Goal: Download file/media

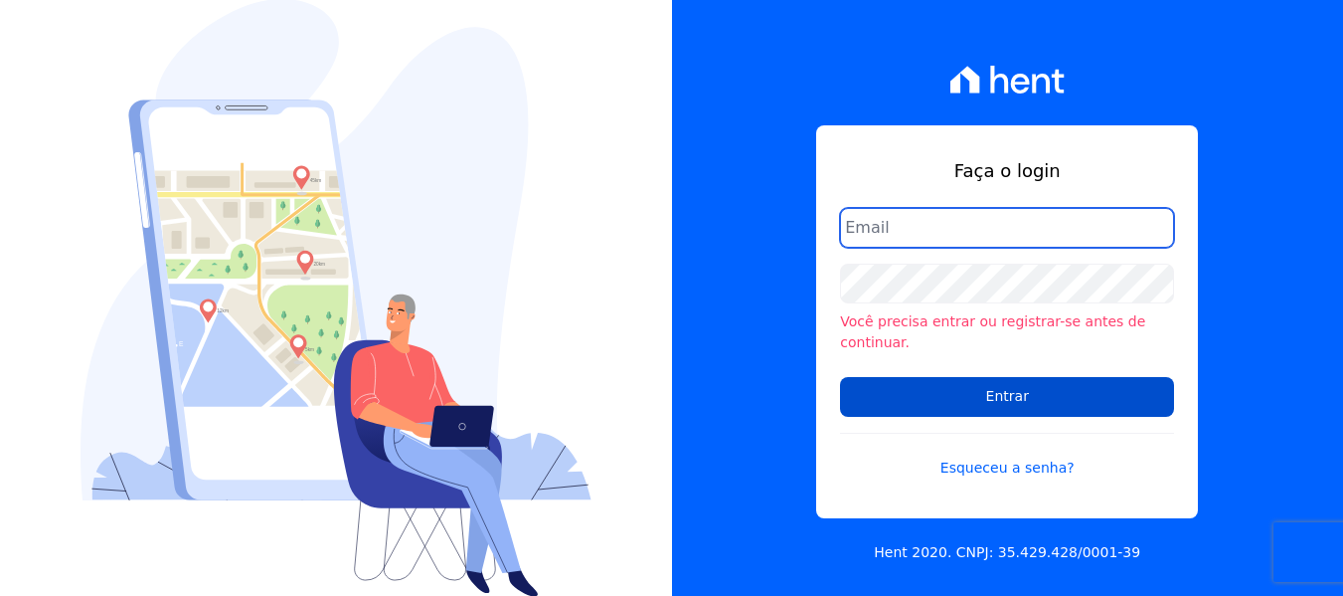
type input "[PERSON_NAME][EMAIL_ADDRESS][DOMAIN_NAME]"
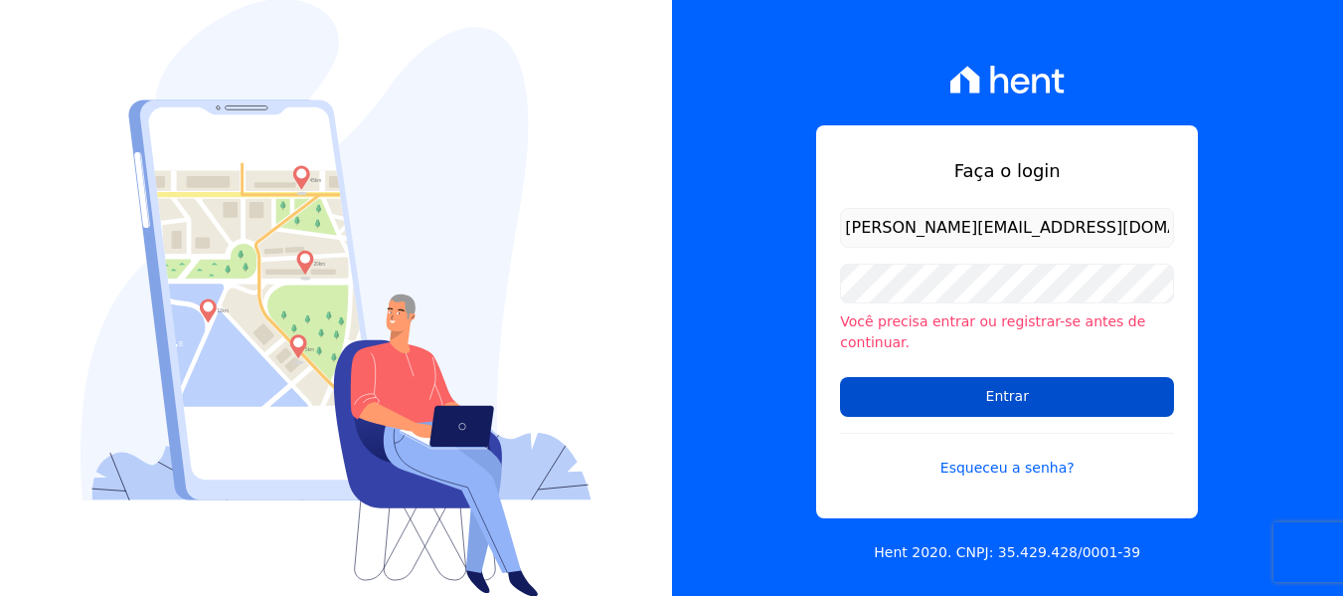
click at [1053, 388] on input "Entrar" at bounding box center [1007, 397] width 334 height 40
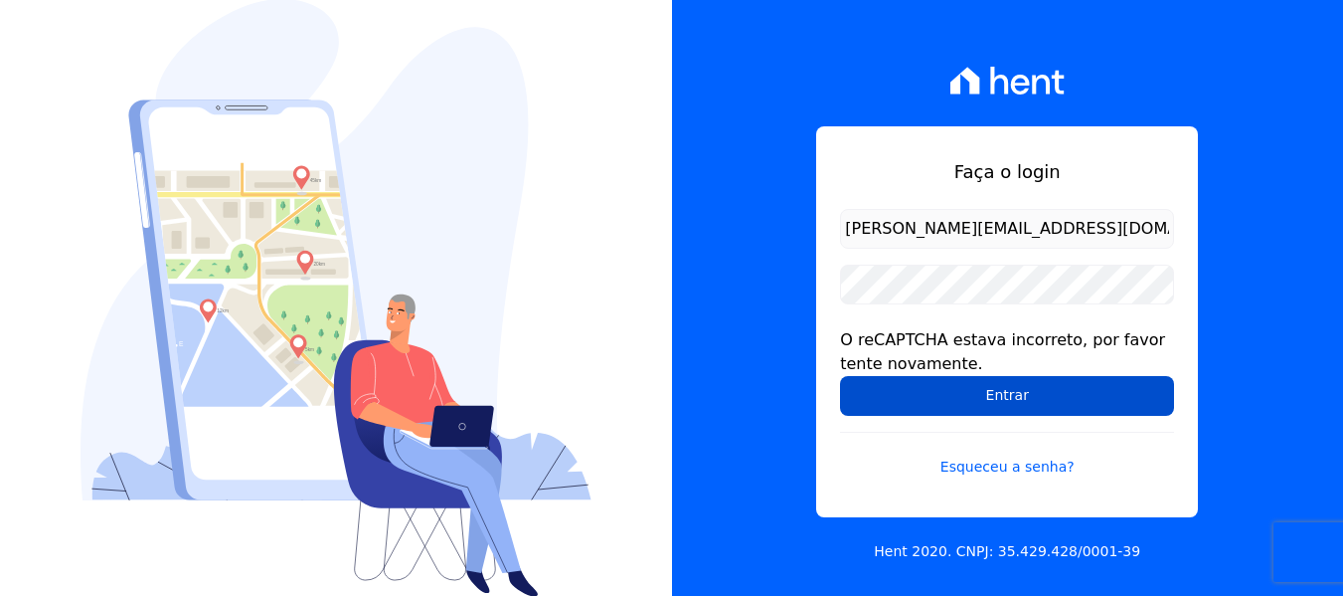
click at [1057, 399] on input "Entrar" at bounding box center [1007, 396] width 334 height 40
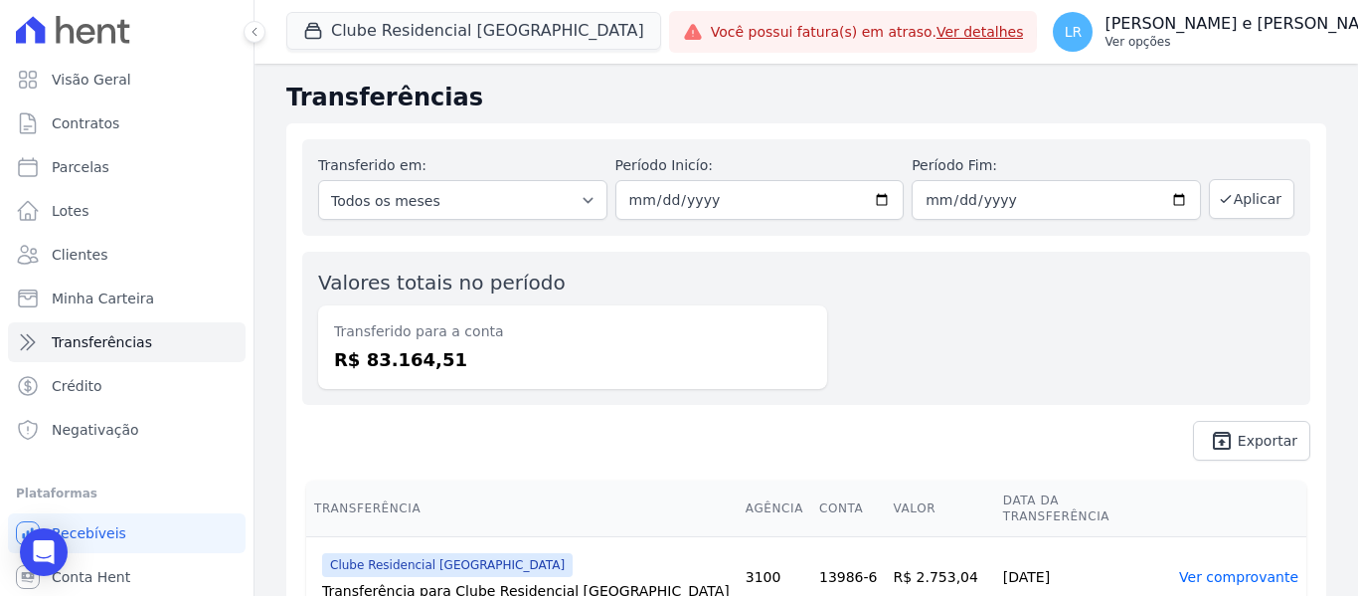
click at [1158, 25] on p "[PERSON_NAME] e [PERSON_NAME]" at bounding box center [1247, 24] width 284 height 20
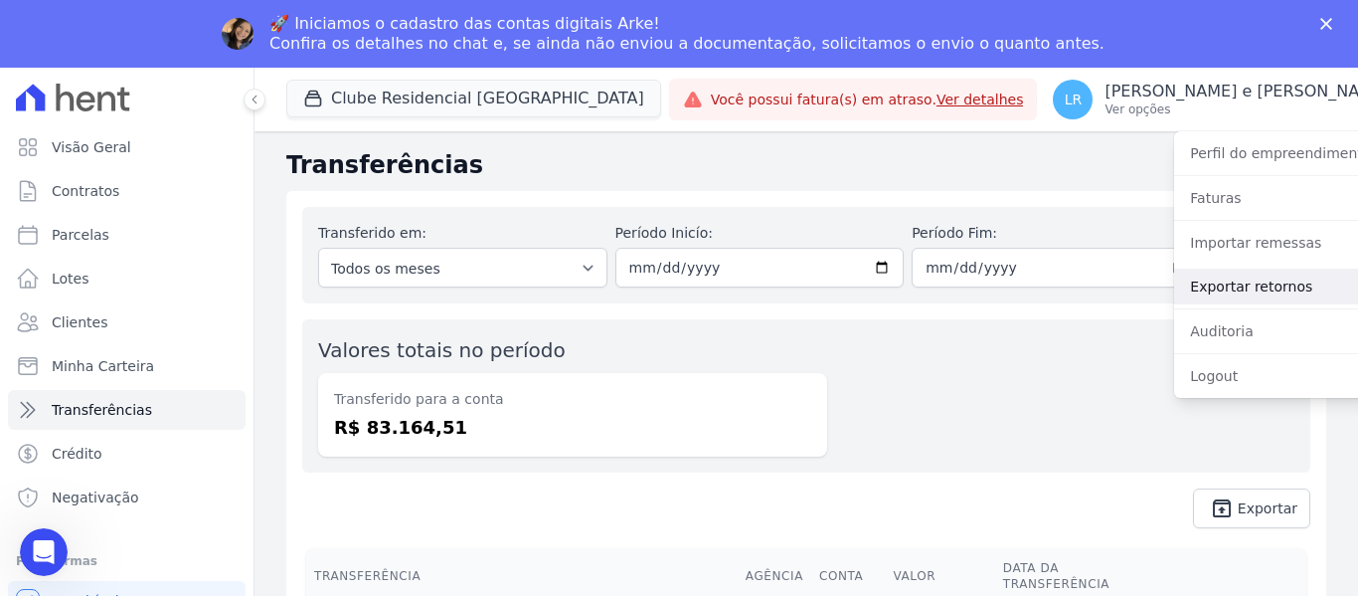
click at [1178, 280] on link "Exportar retornos" at bounding box center [1301, 286] width 255 height 36
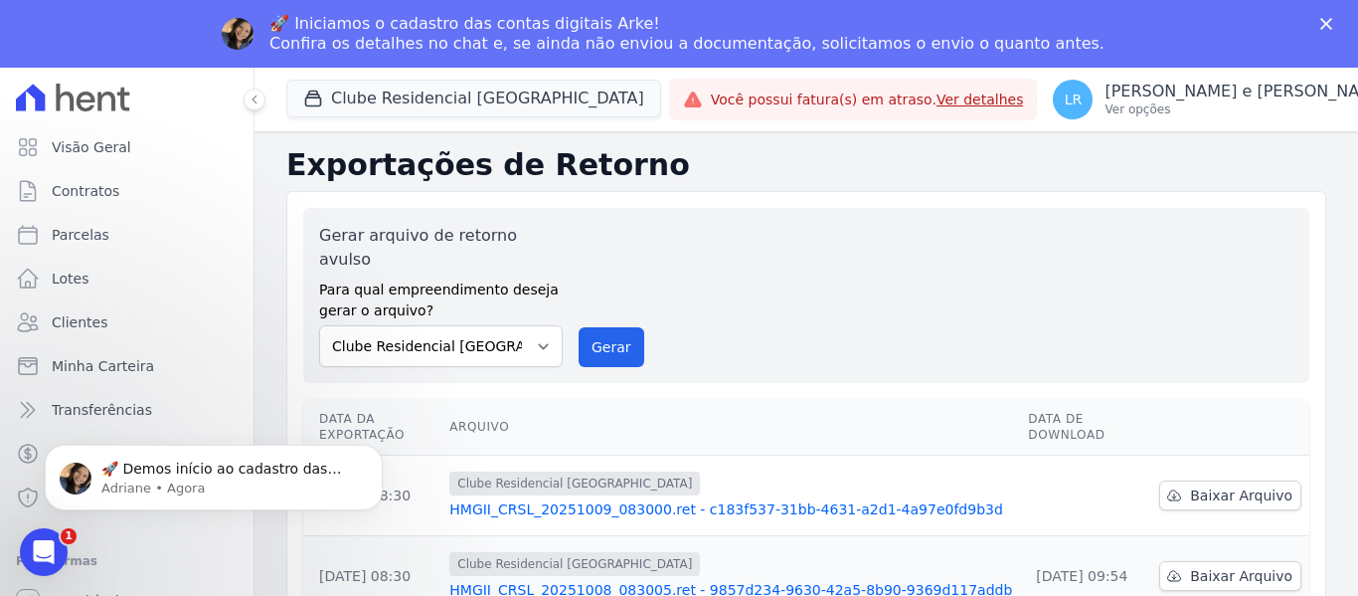
click at [1198, 265] on div "Gerar arquivo de retorno avulso Para qual empreendimento deseja gerar o arquivo…" at bounding box center [806, 295] width 974 height 143
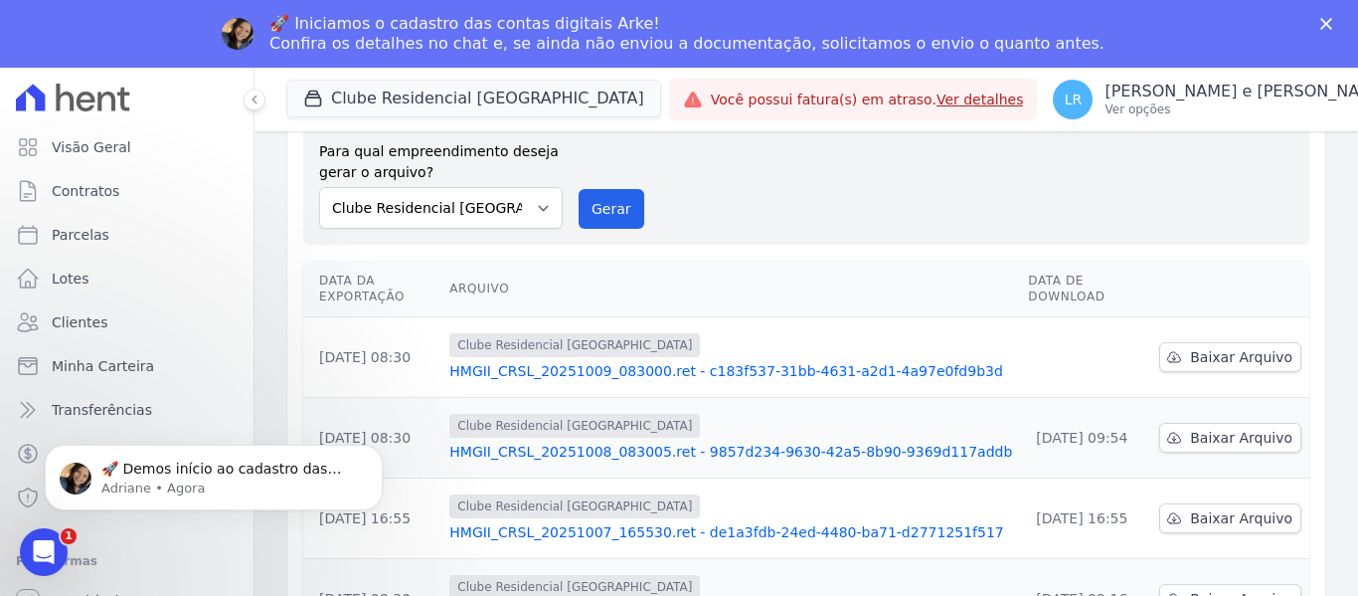
scroll to position [126, 0]
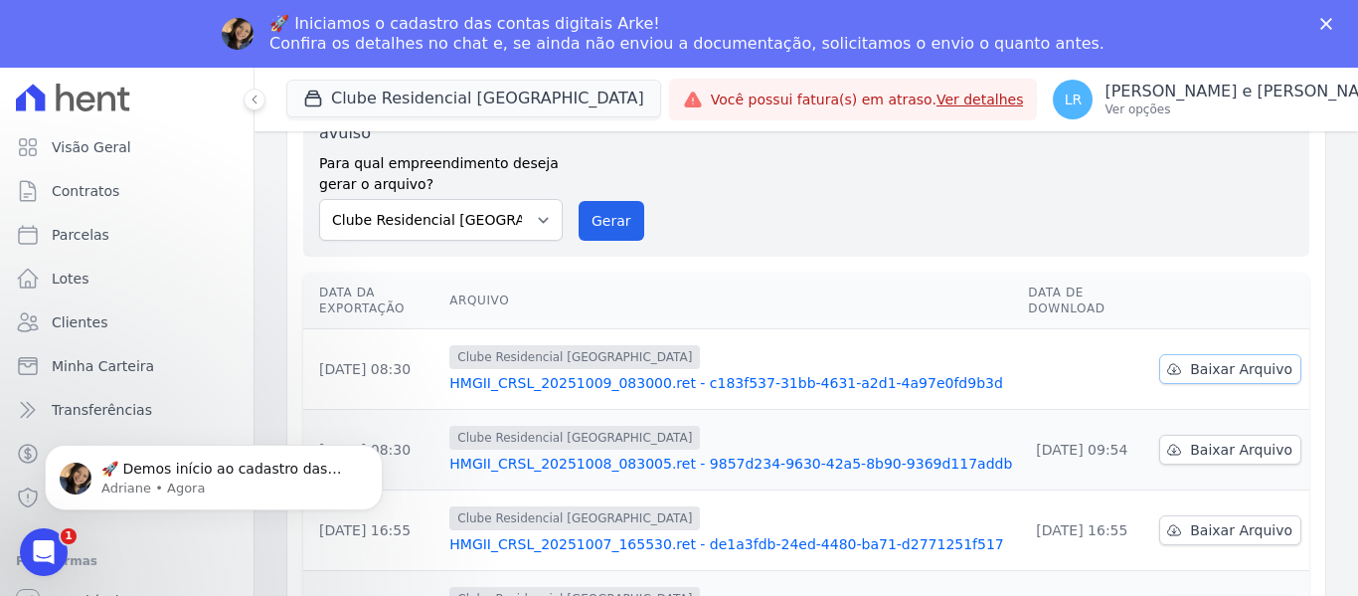
click at [1251, 359] on span "Baixar Arquivo" at bounding box center [1241, 369] width 102 height 20
